Goal: Task Accomplishment & Management: Use online tool/utility

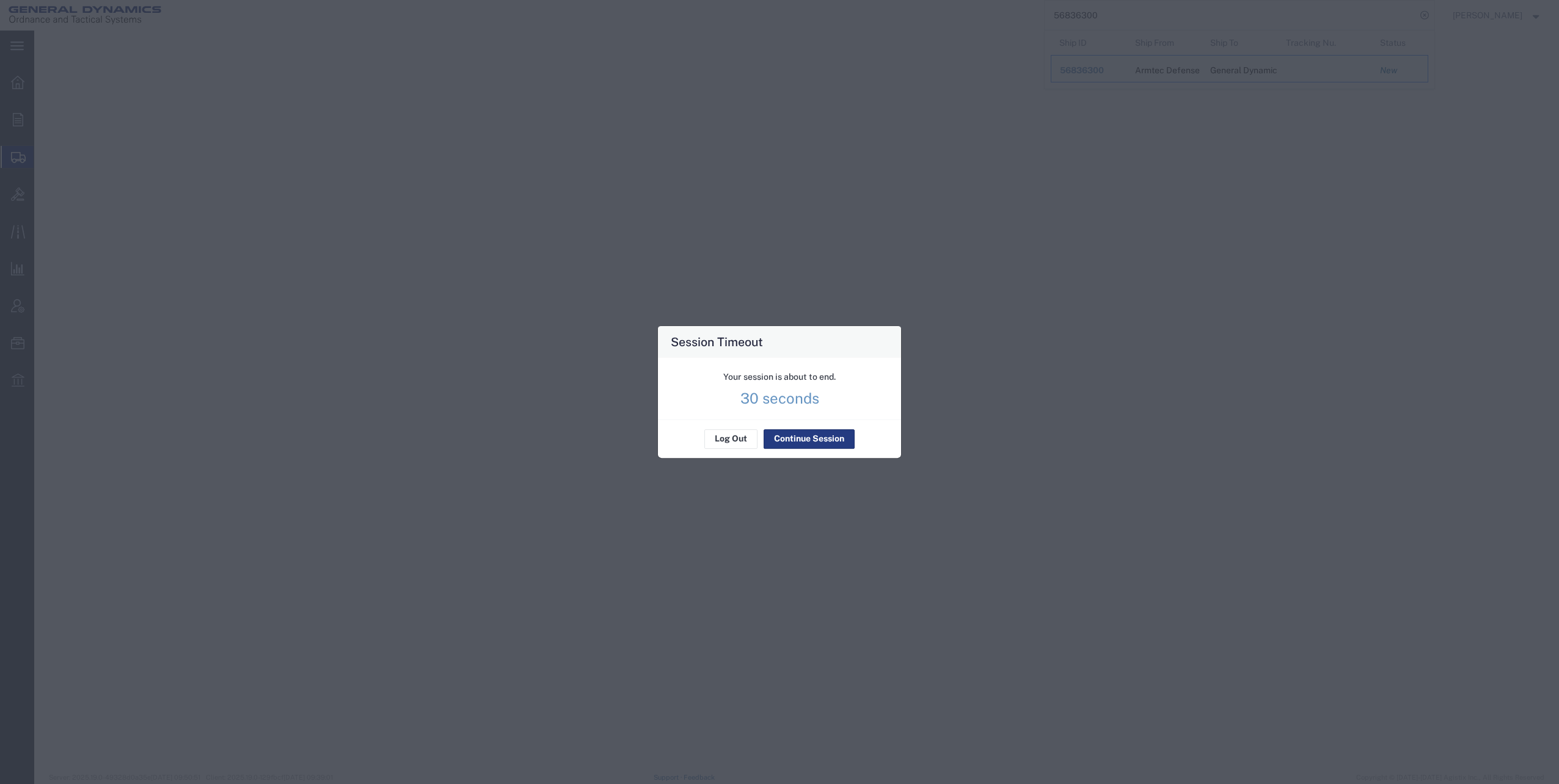
select select
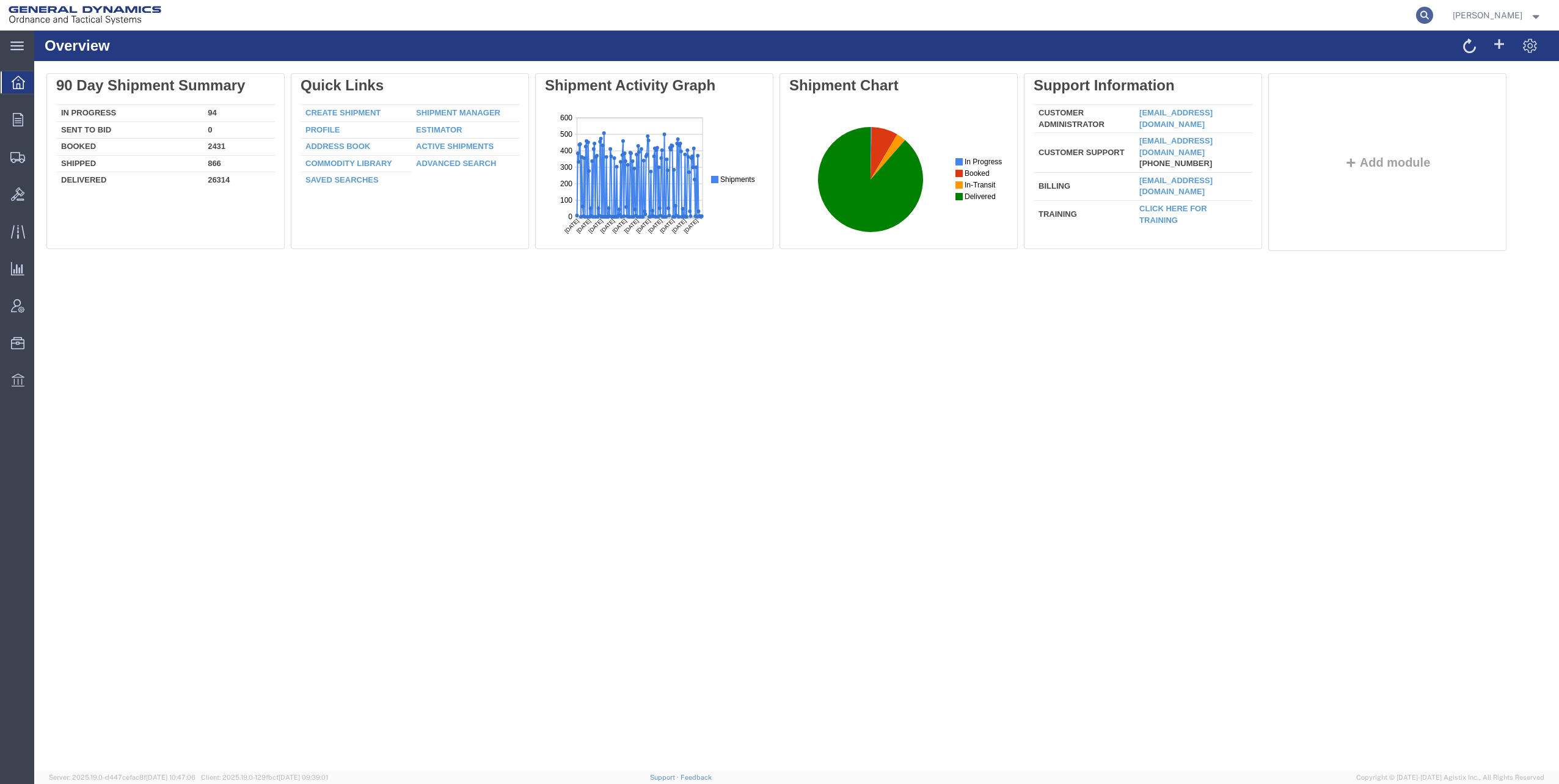
click at [1431, 16] on icon at bounding box center [1424, 15] width 17 height 17
paste input "56861565"
type input "56861565"
click at [1427, 13] on icon at bounding box center [1424, 15] width 17 height 17
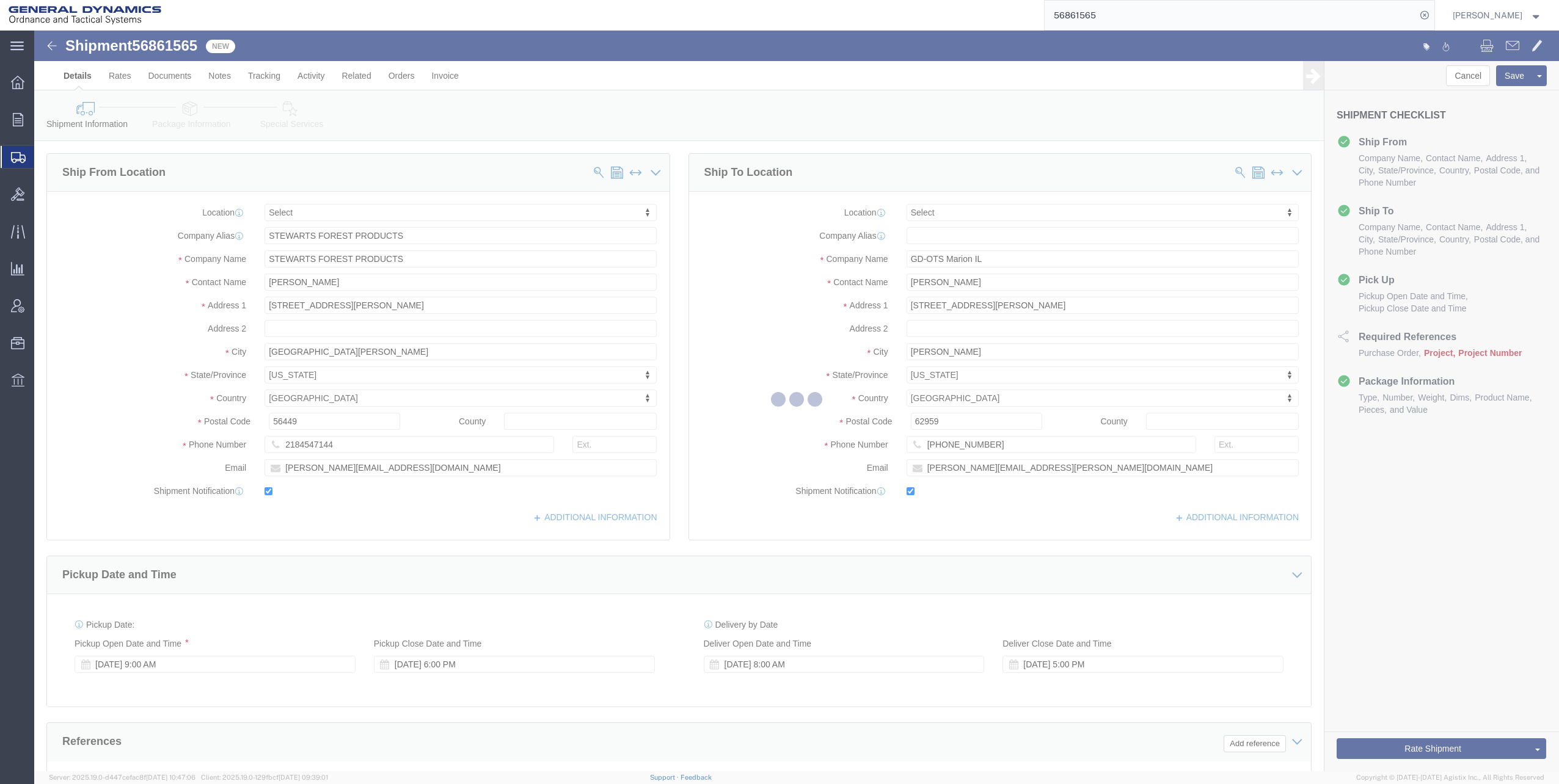
select select
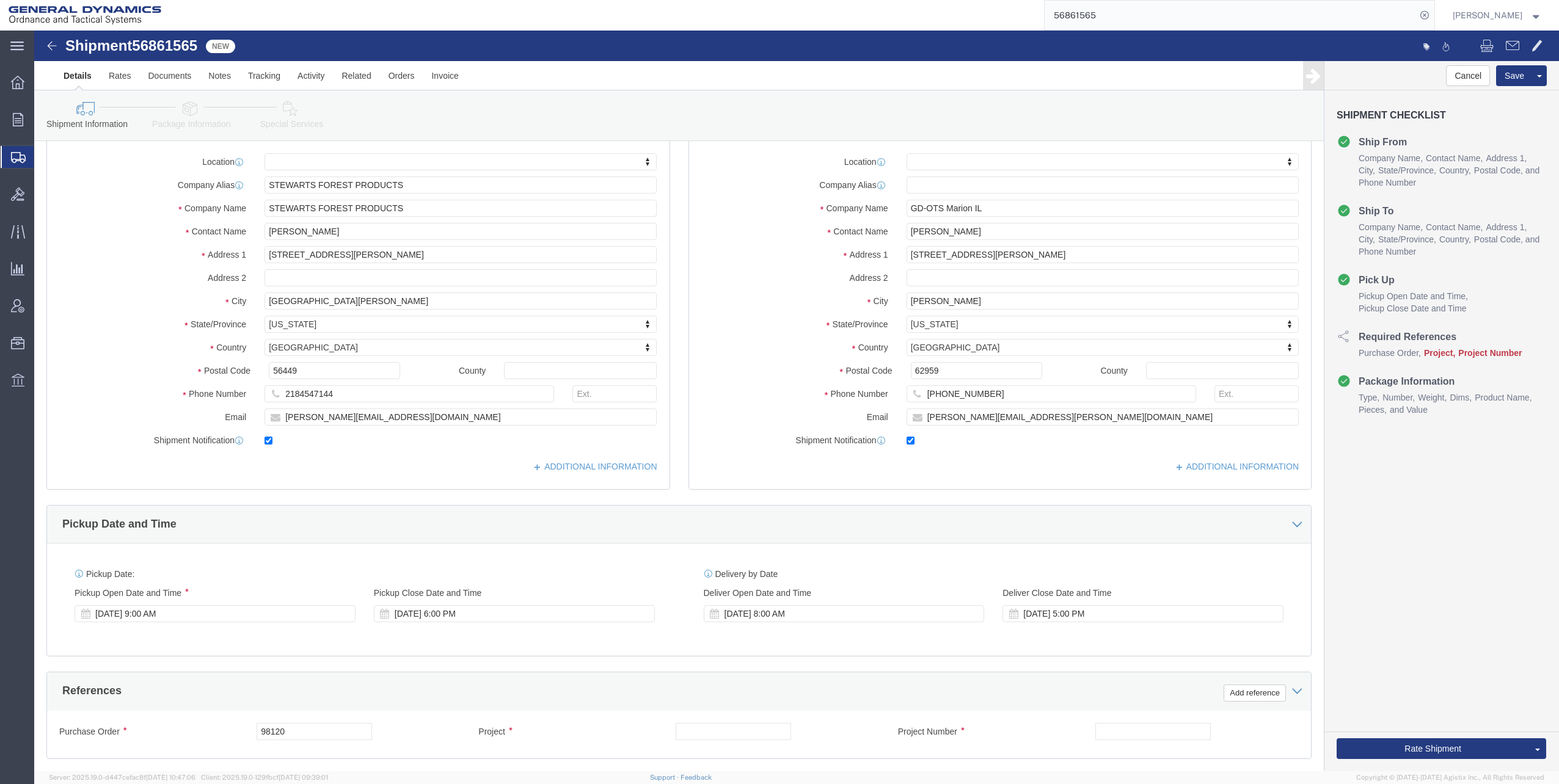
scroll to position [245, 0]
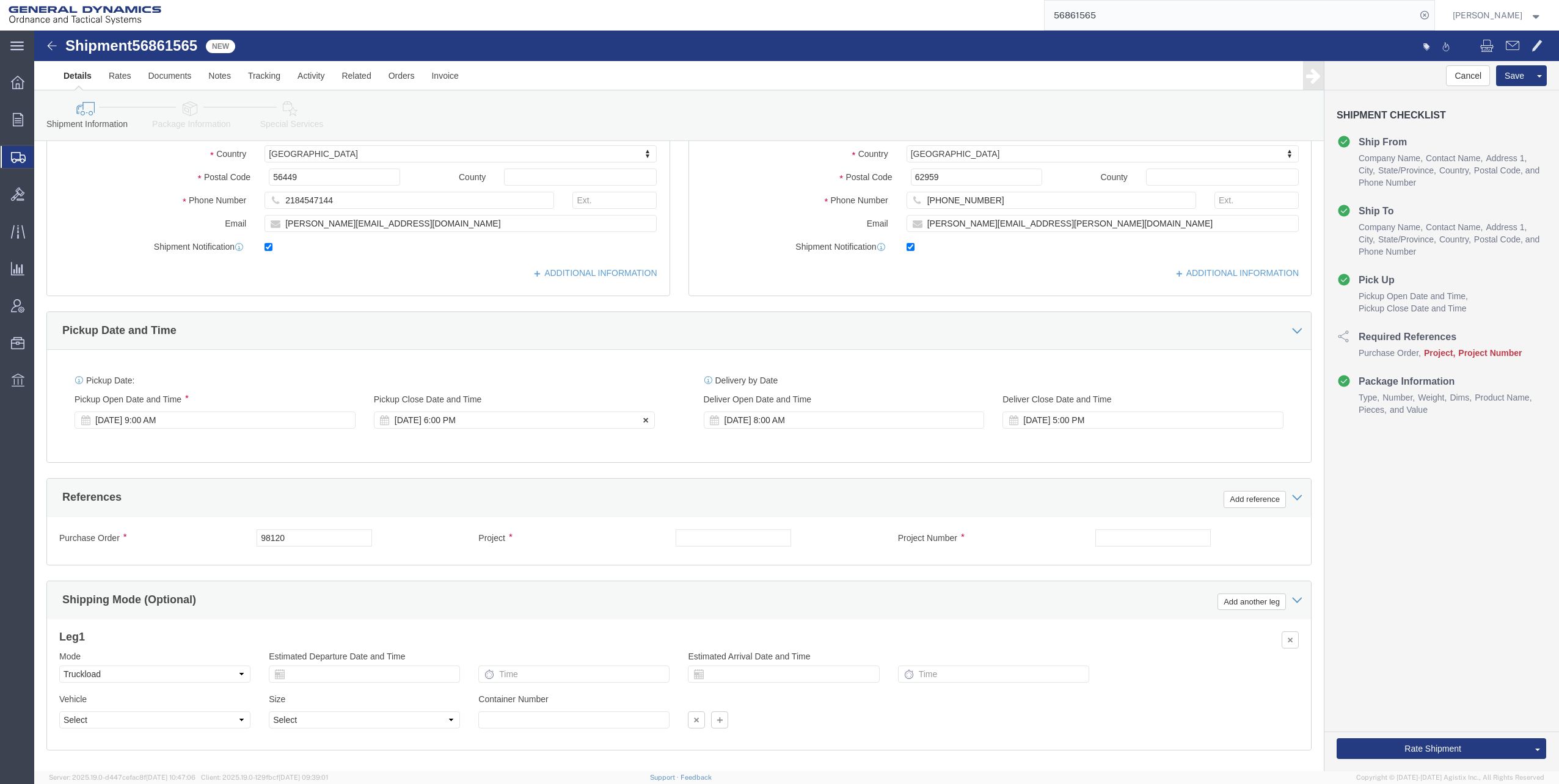
click div "[DATE] 6:00 PM"
click button "Apply"
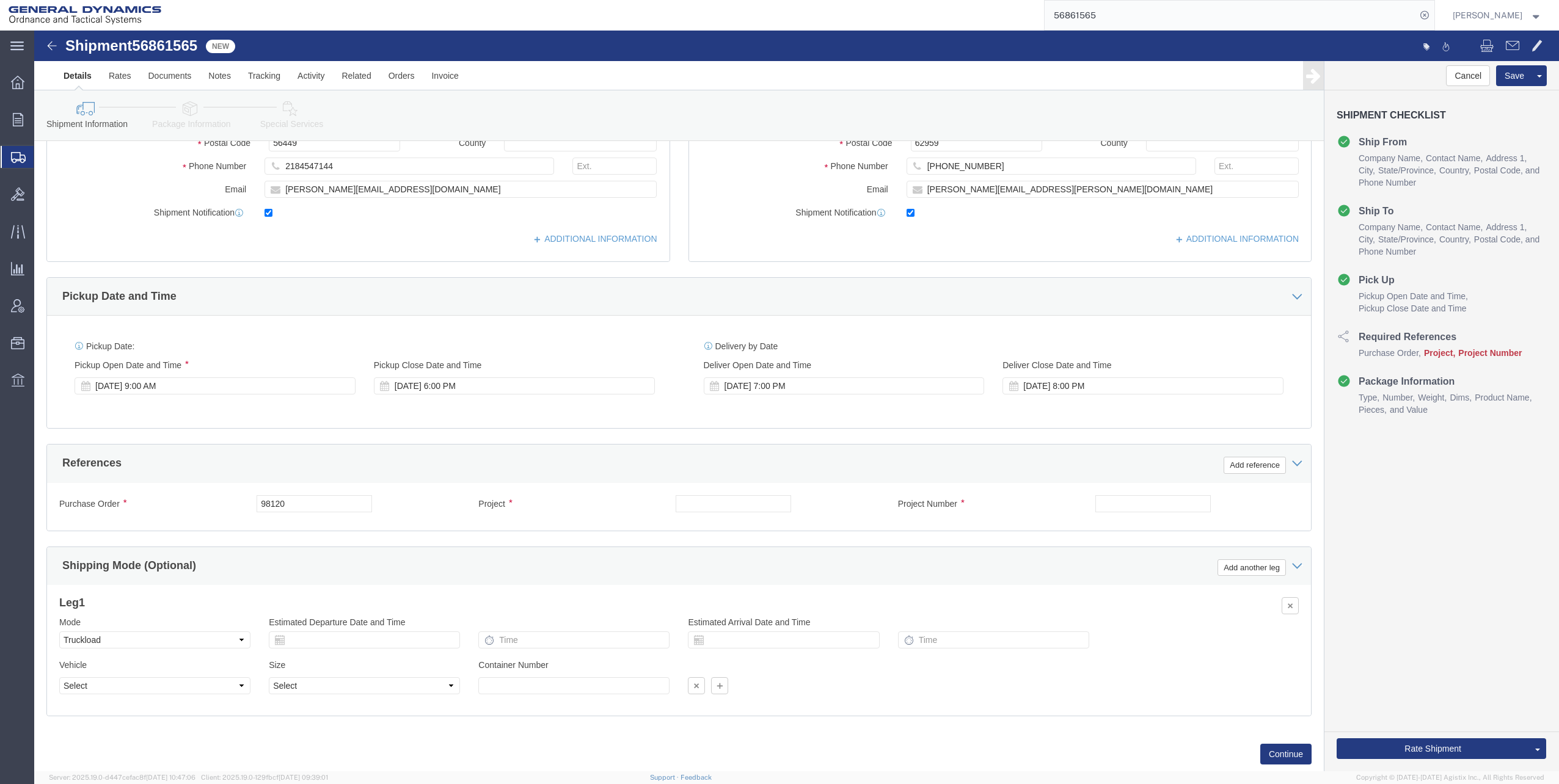
scroll to position [309, 0]
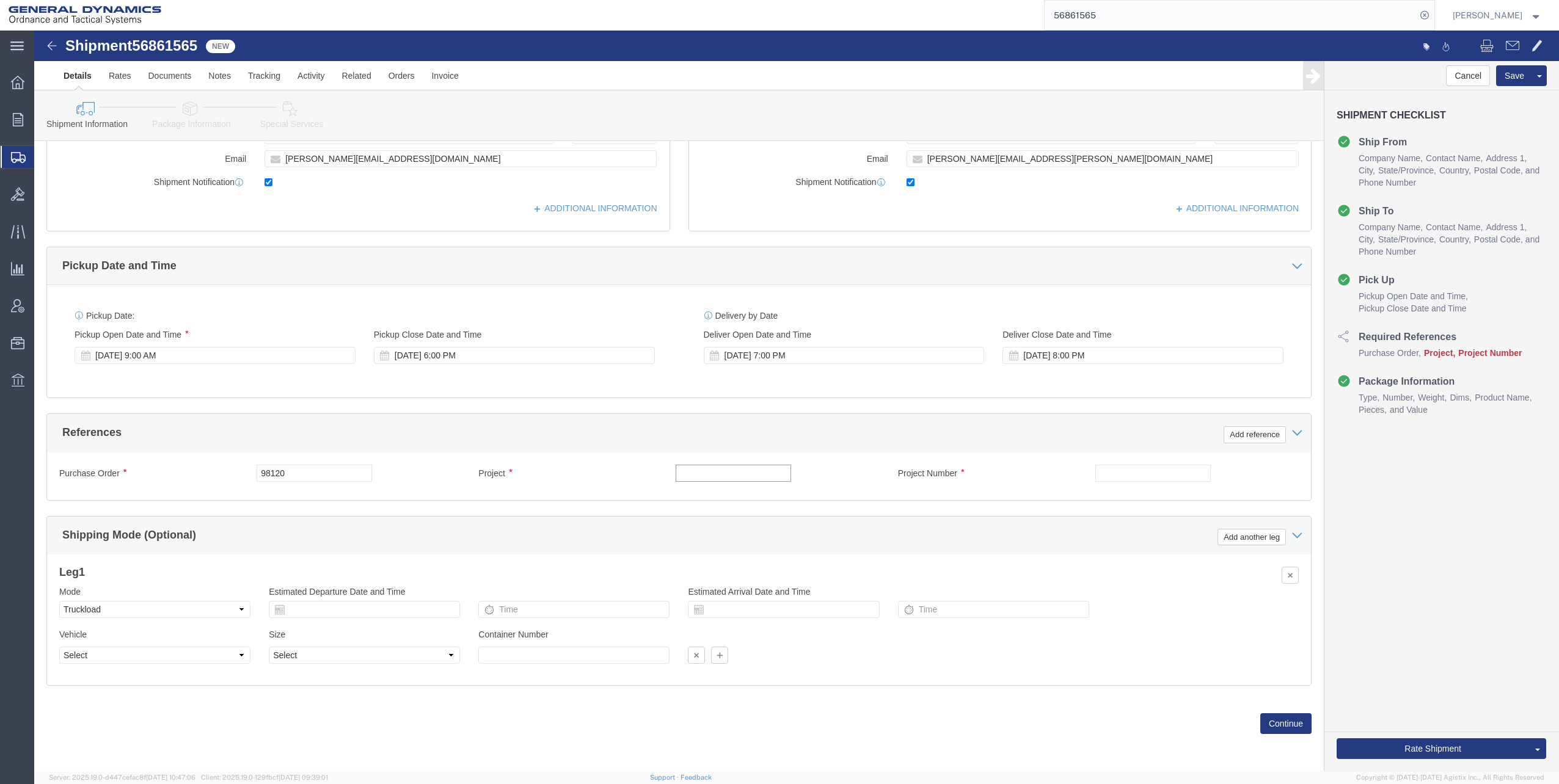
click input "text"
click input "M119A2"
type input "M119A2 DO2"
click input "text"
type input "30100339"
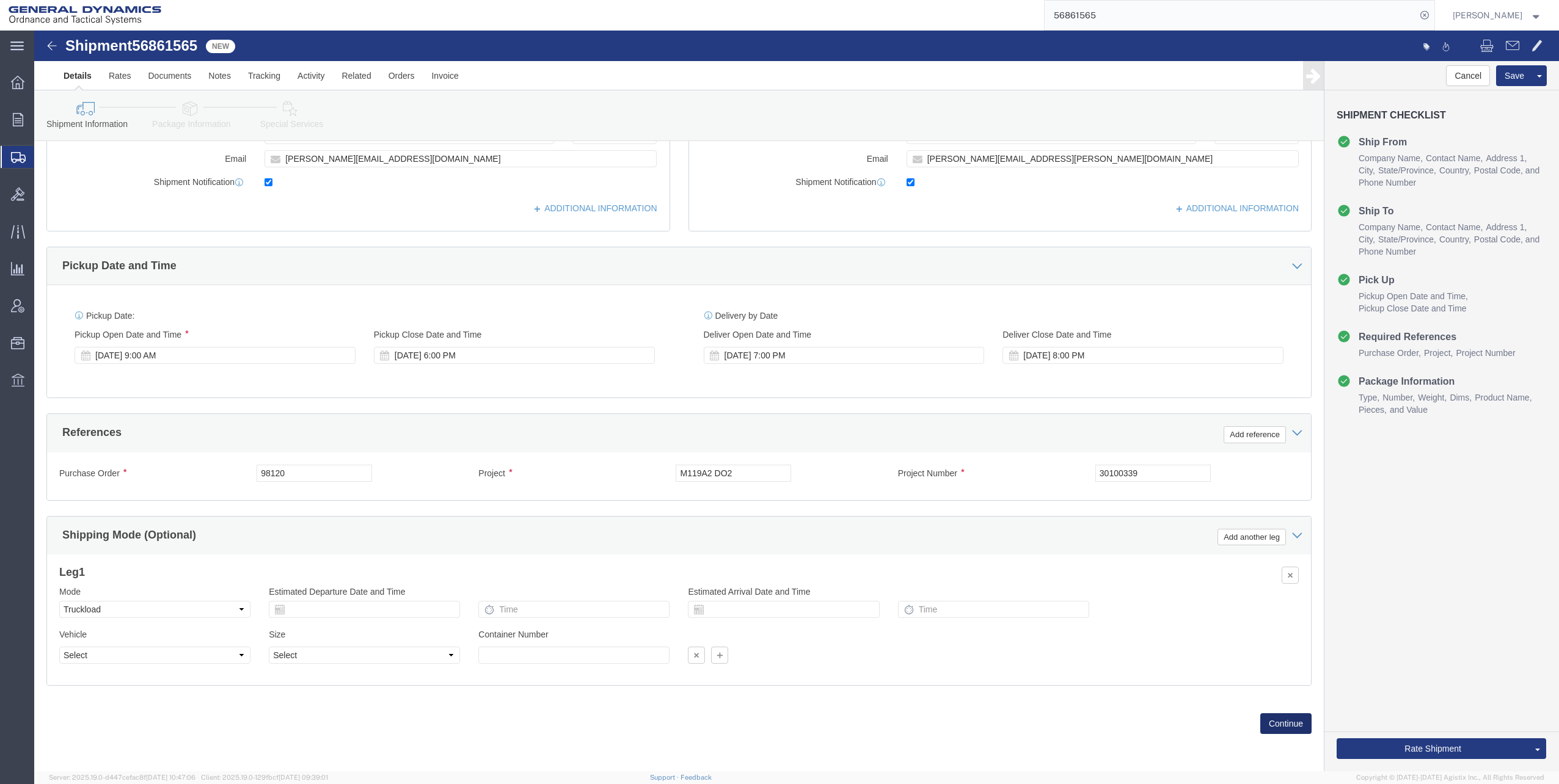
click button "Continue"
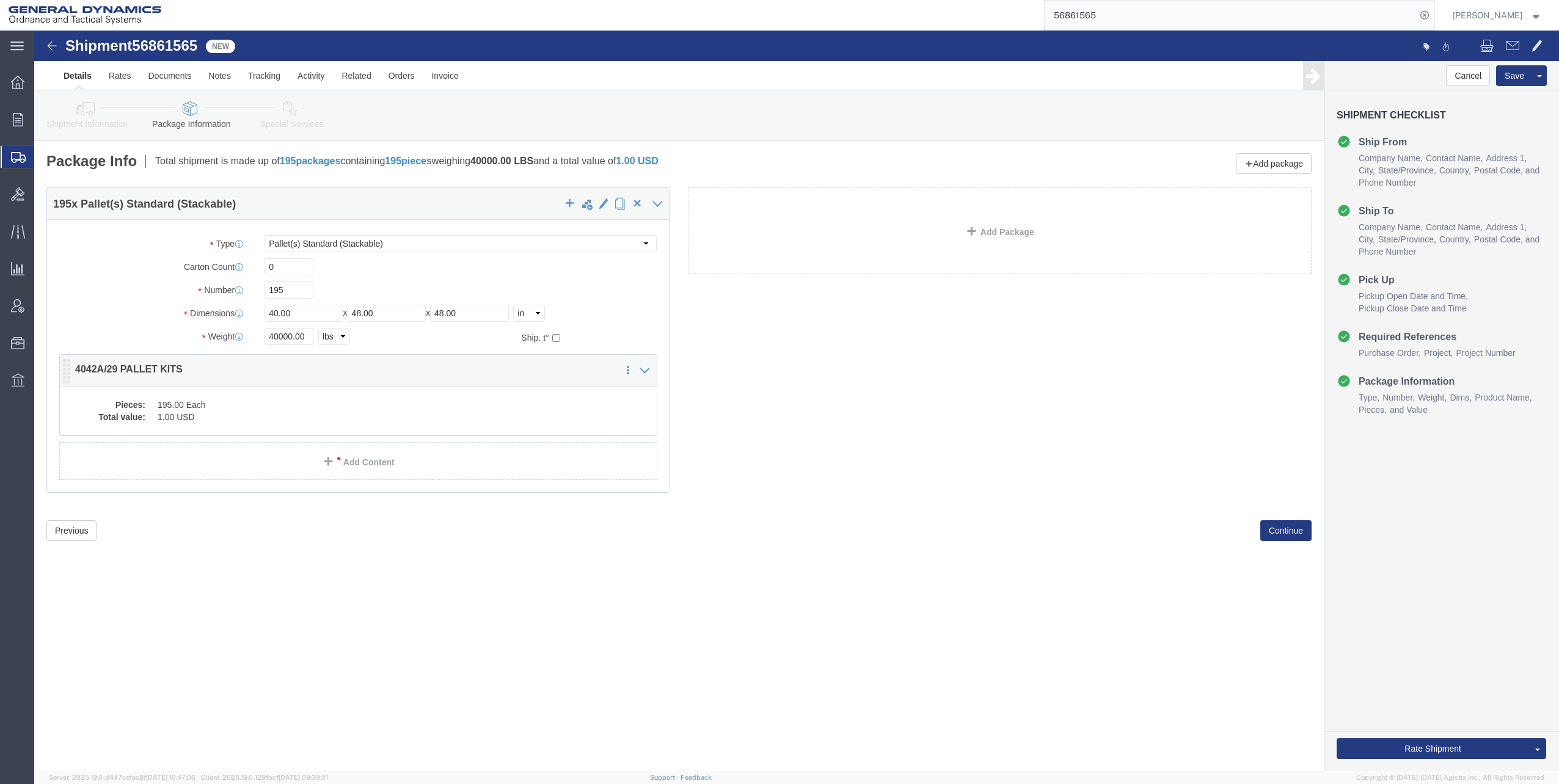
click dd "195.00 Each"
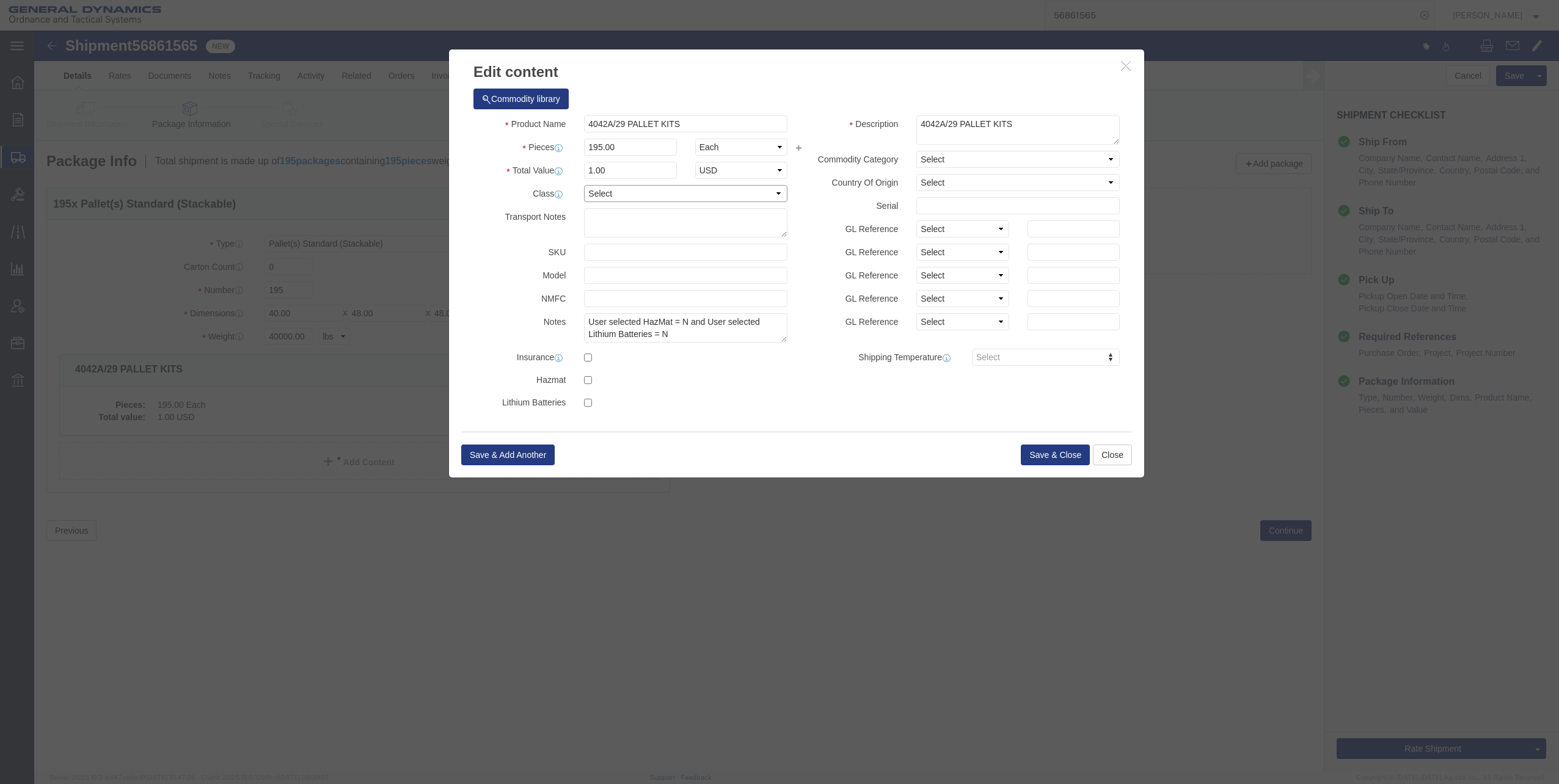
click select "Select 50 55 60 65 70 85 92.5 100 125 175 250 300 400"
select select "70"
click select "Select 50 55 60 65 70 85 92.5 100 125 175 250 300 400"
click button "Save & Close"
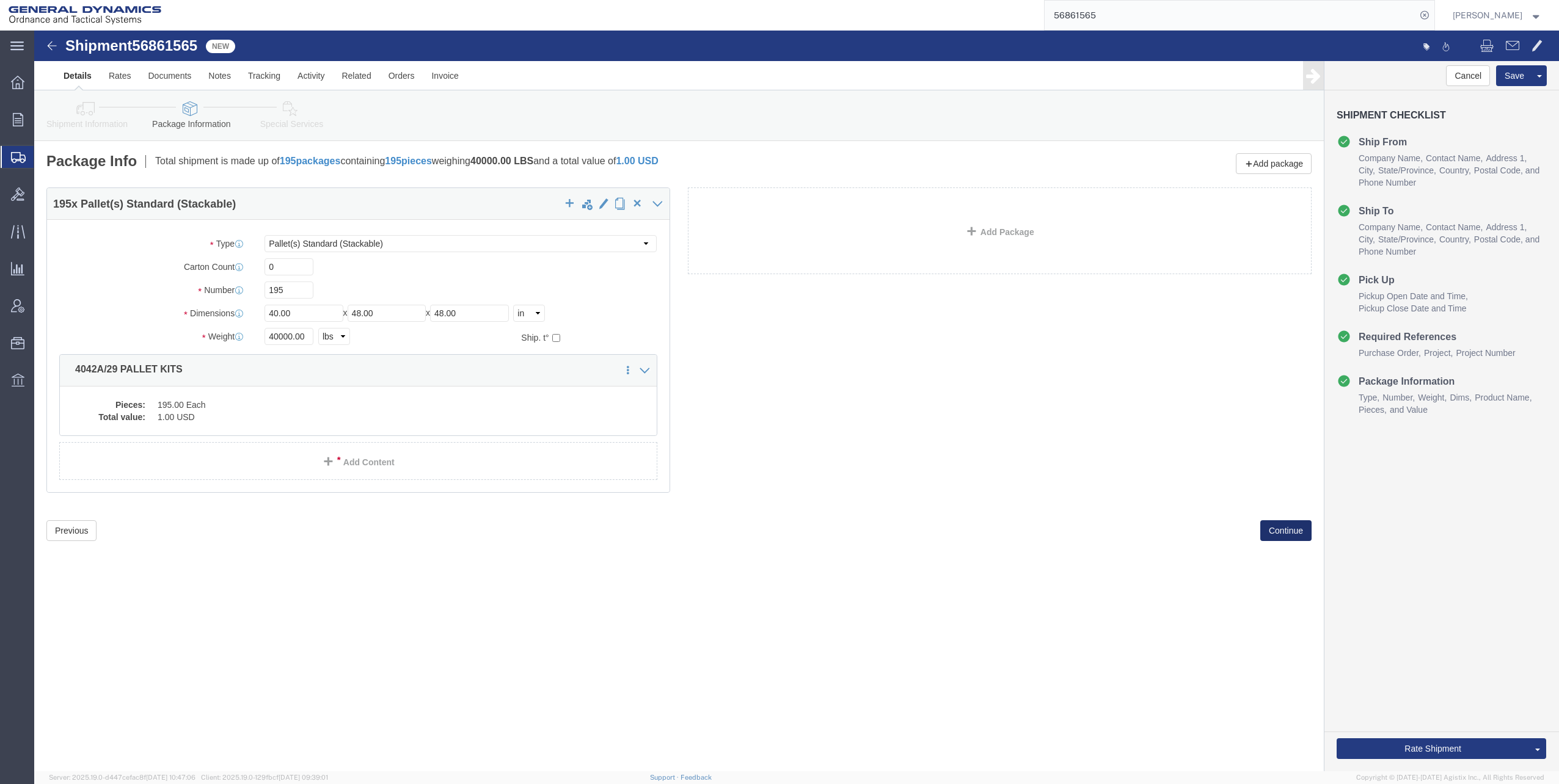
click button "Continue"
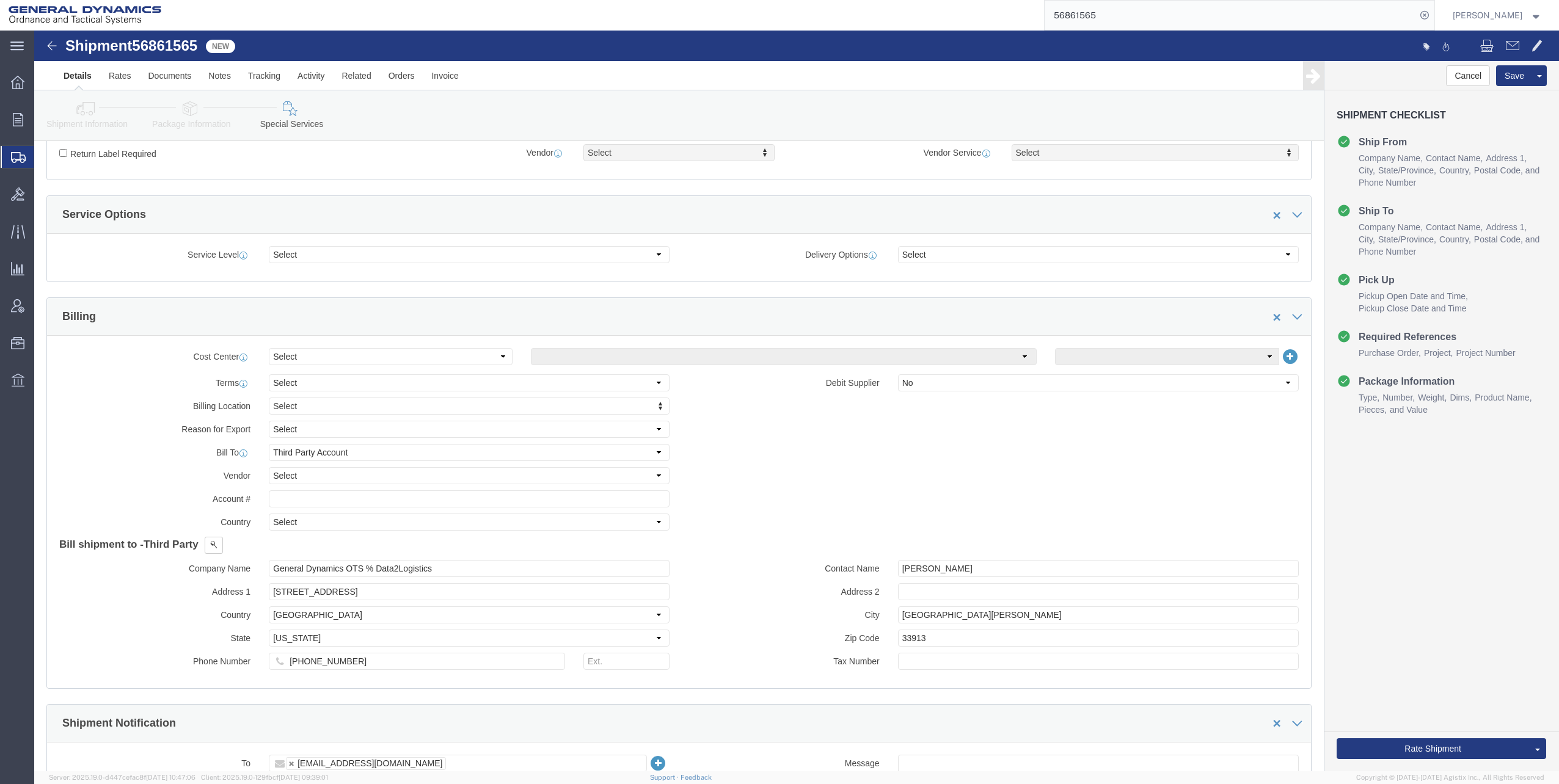
scroll to position [183, 0]
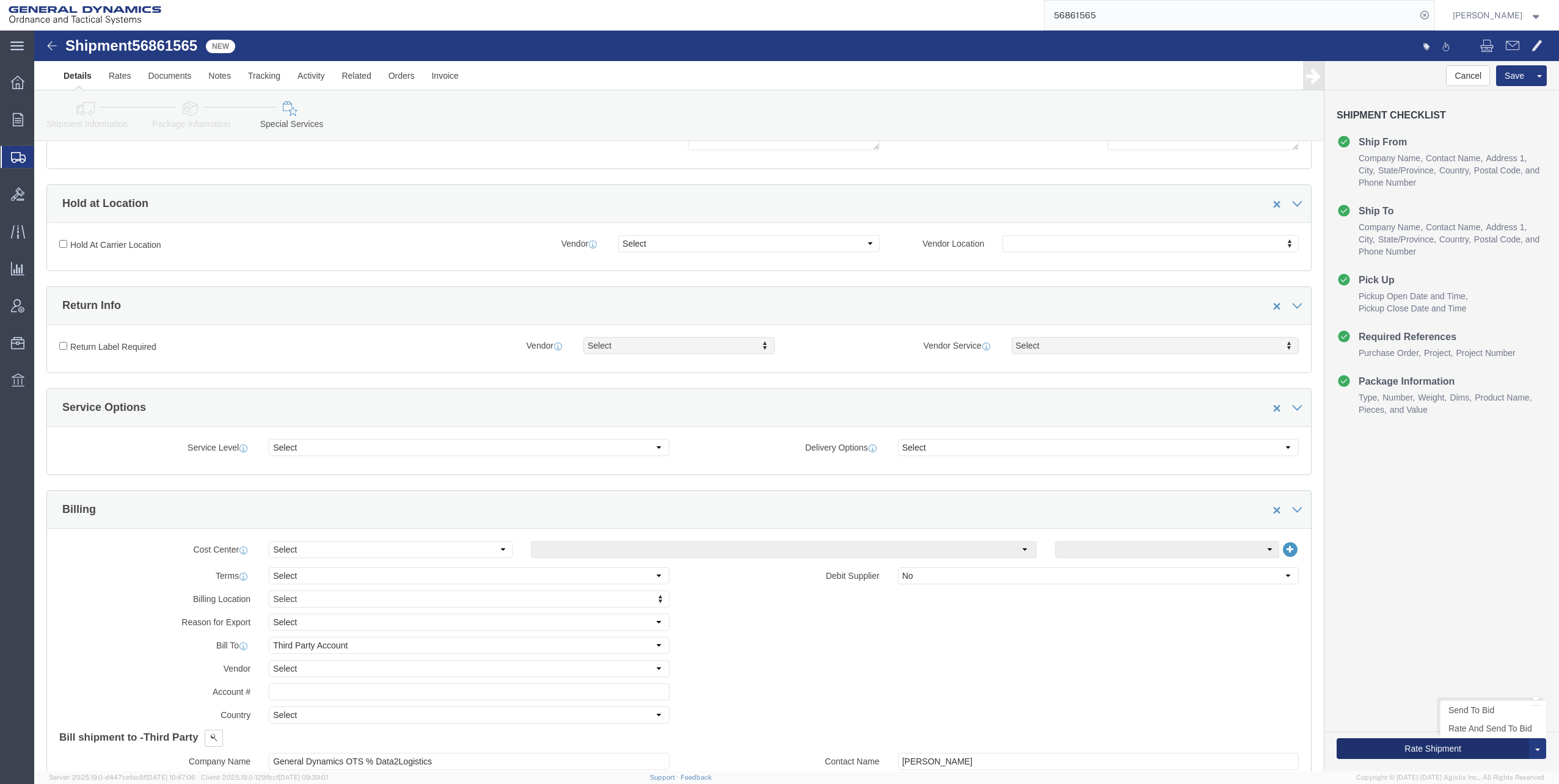
click button "Rate Shipment"
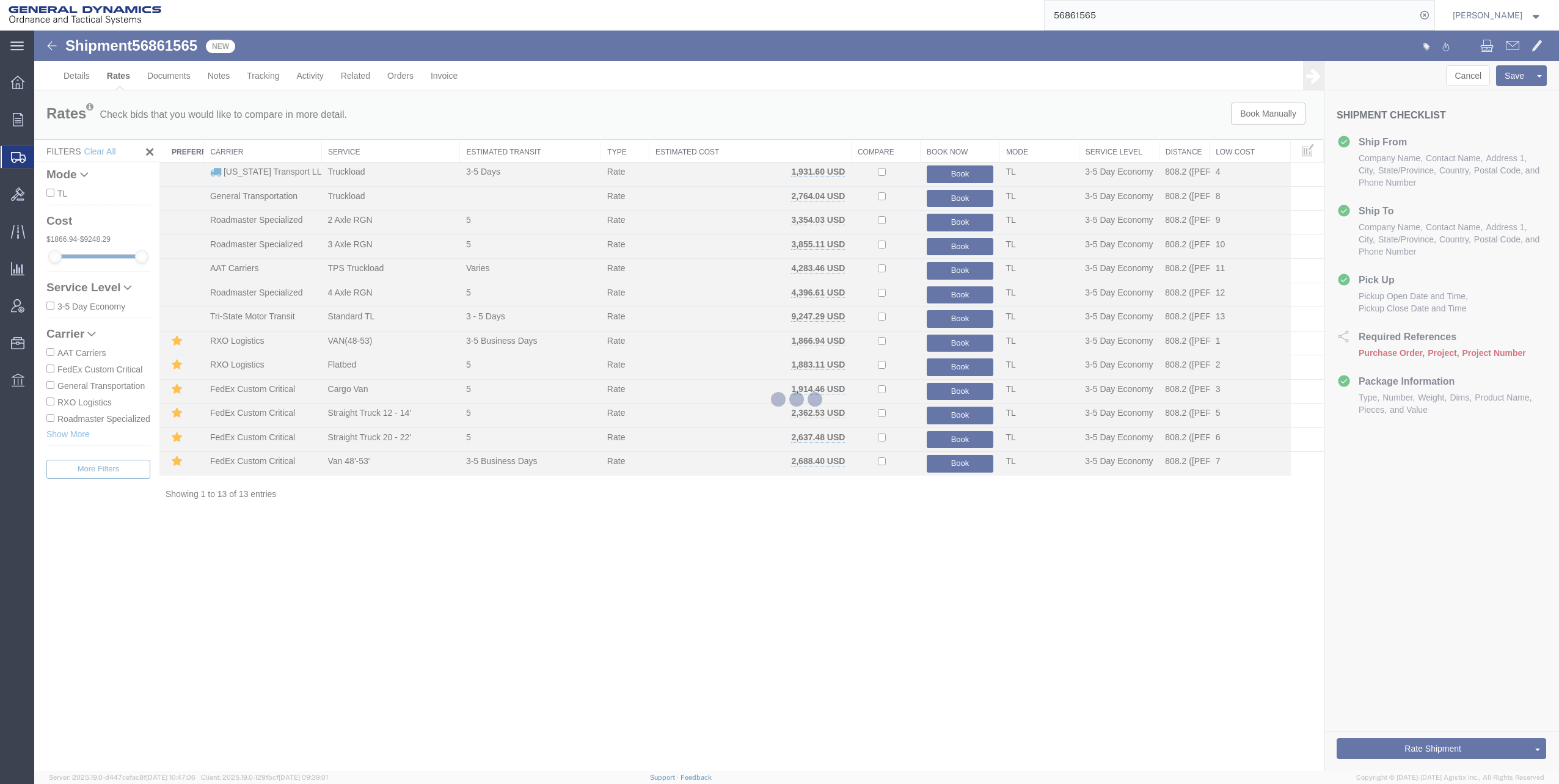
scroll to position [0, 0]
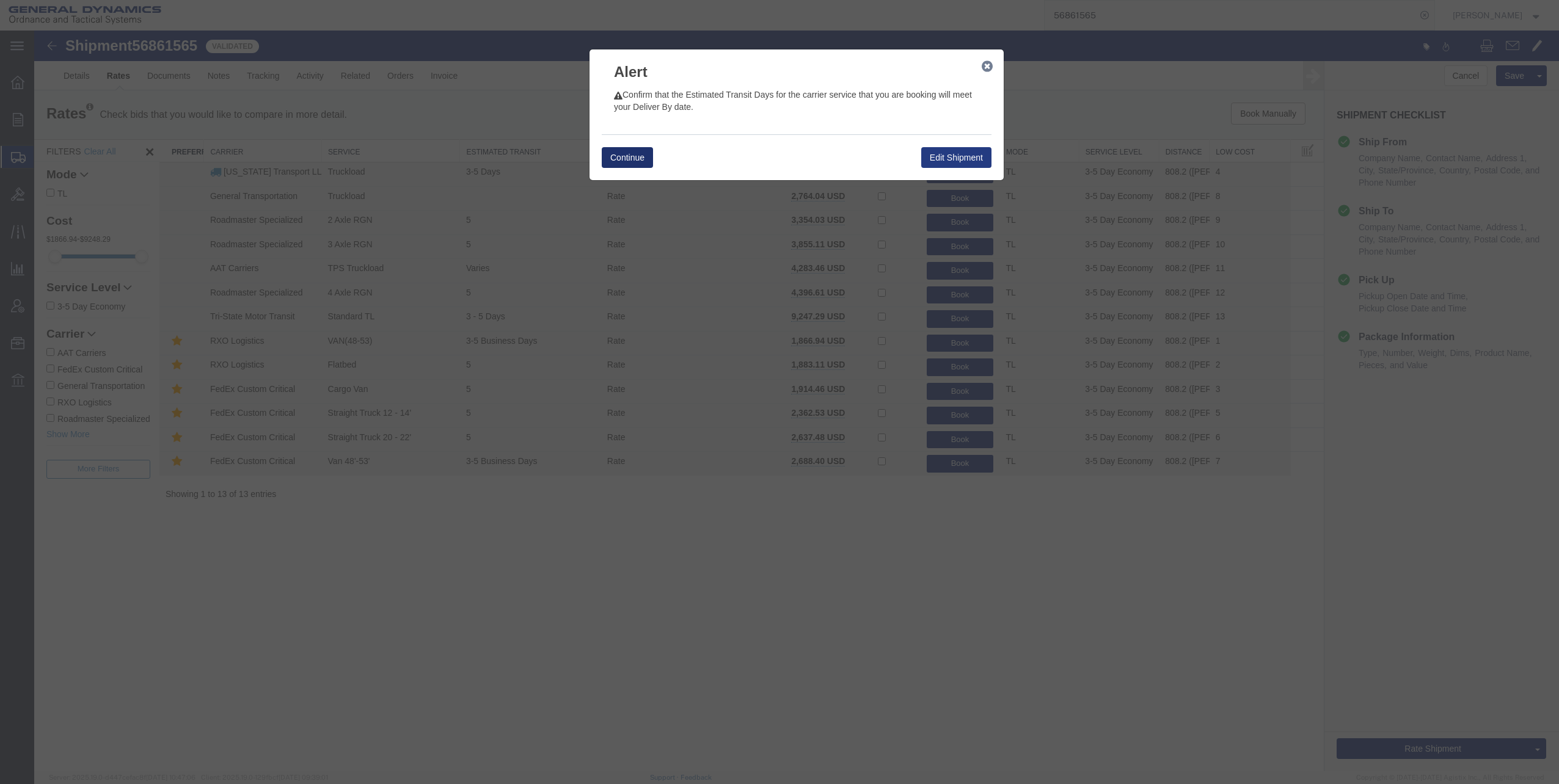
click at [630, 158] on button "Continue" at bounding box center [628, 157] width 52 height 21
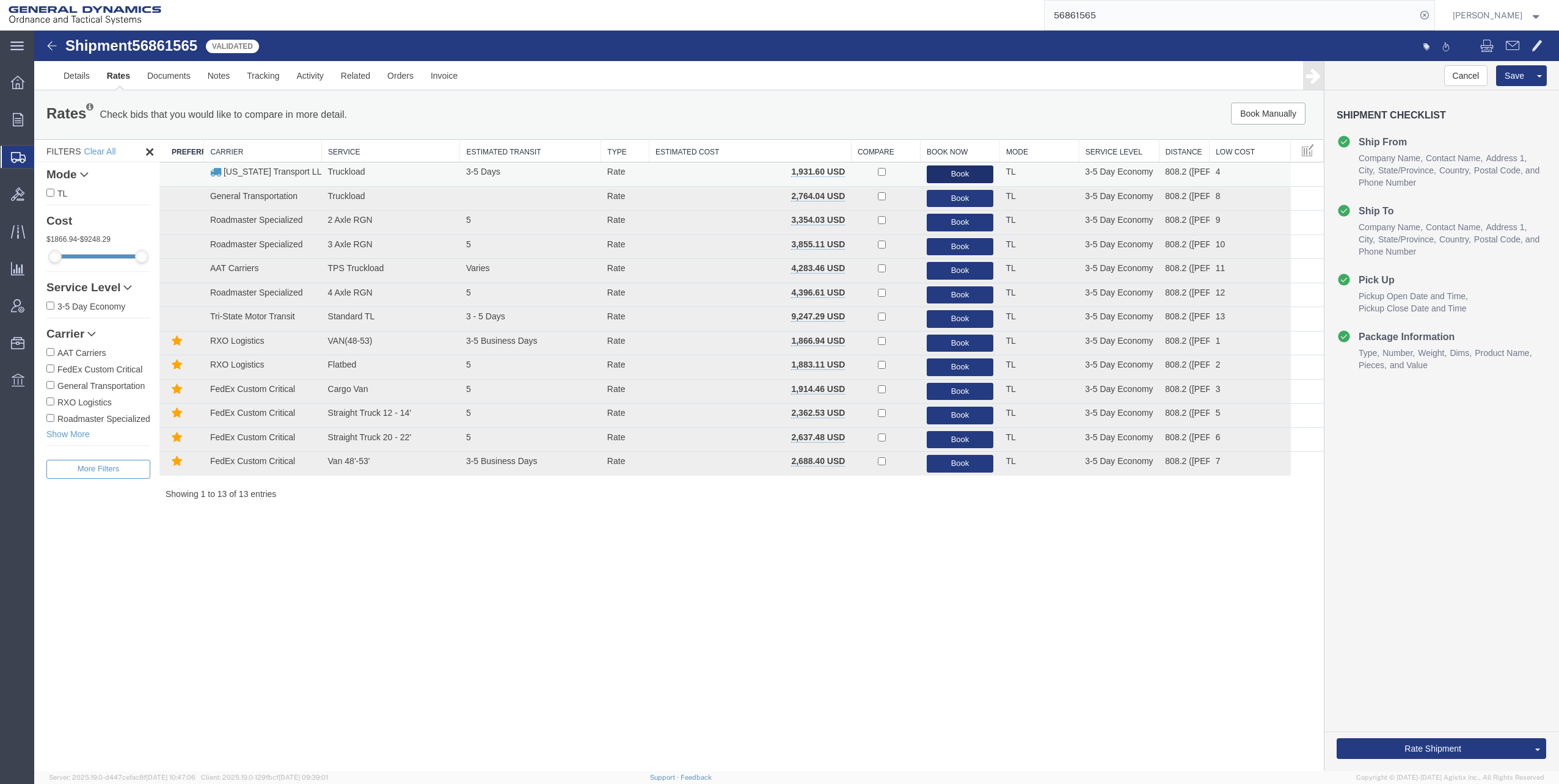
click at [951, 169] on button "Book" at bounding box center [960, 174] width 67 height 18
